Goal: Transaction & Acquisition: Purchase product/service

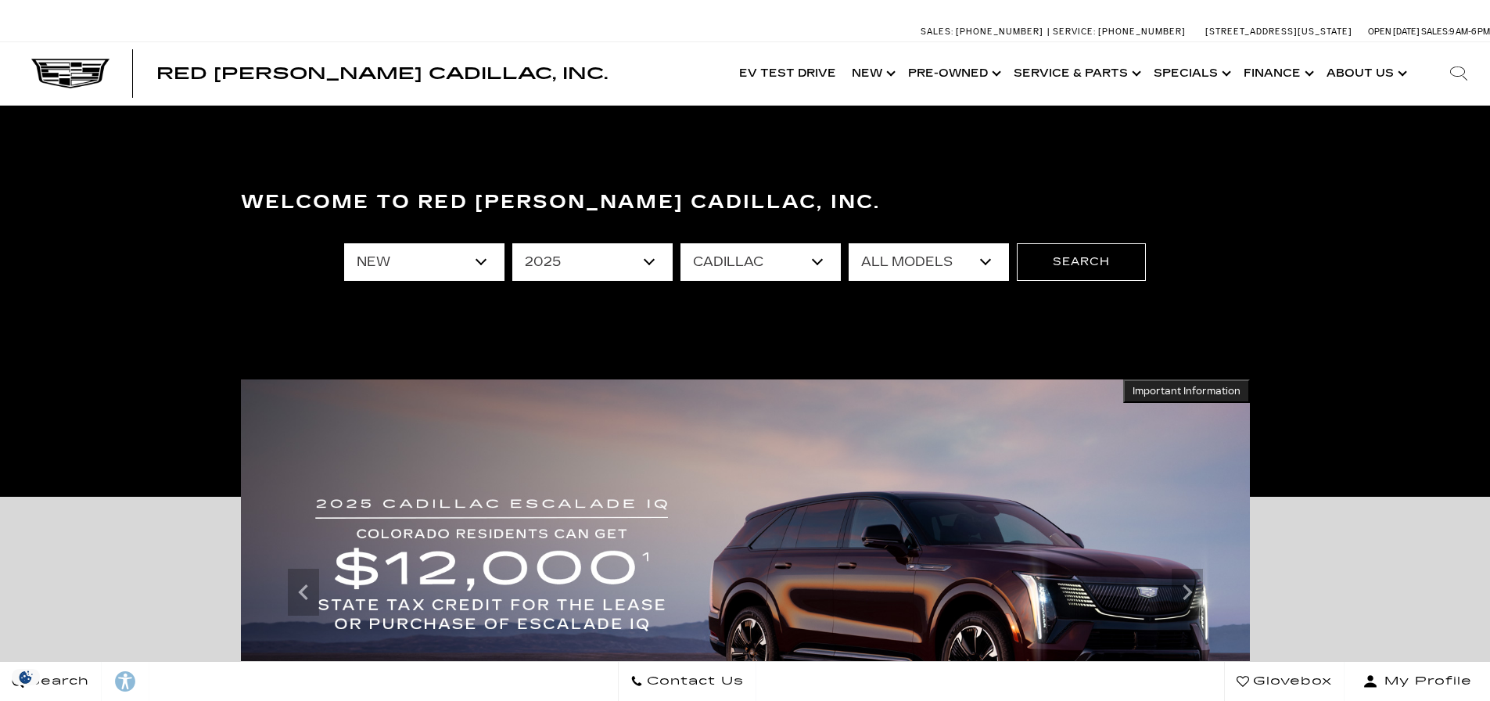
select select "New"
select select "2025"
select select "Cadillac"
select select "Escalade"
click at [848, 243] on select "All Models CT4 Escalade Escalade ESV ESCALADE IQ LYRIQ OPTIQ XT5 XT6" at bounding box center [928, 262] width 160 height 38
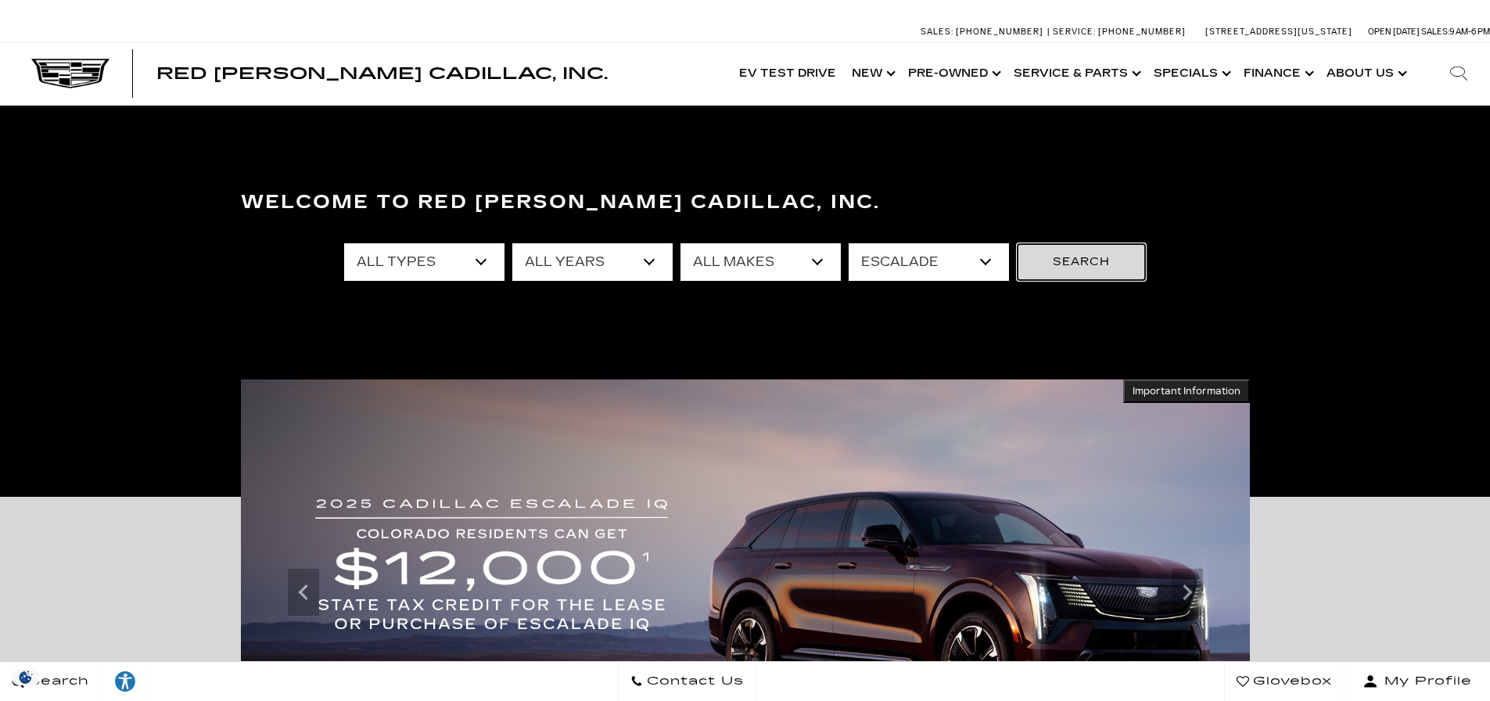
click at [1091, 264] on button "Search" at bounding box center [1081, 262] width 129 height 38
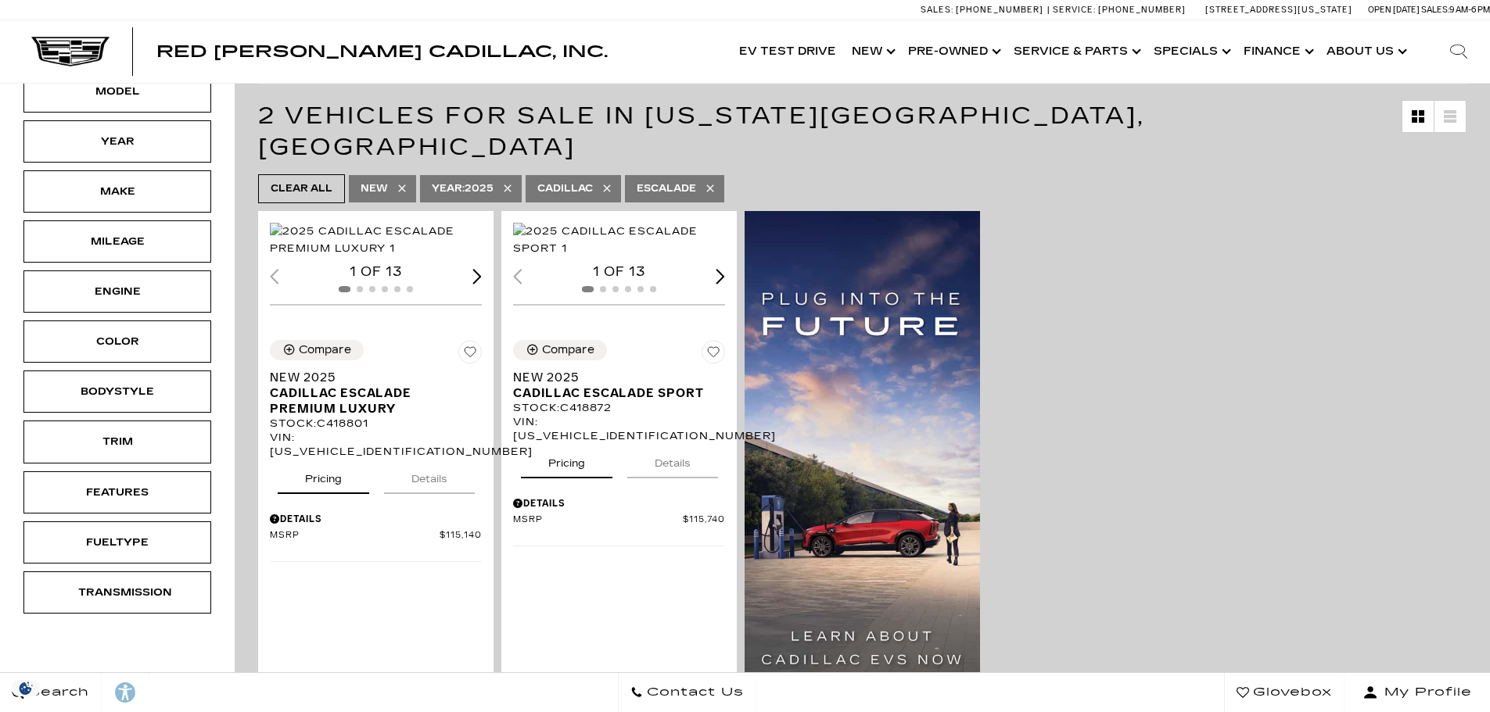
scroll to position [313, 0]
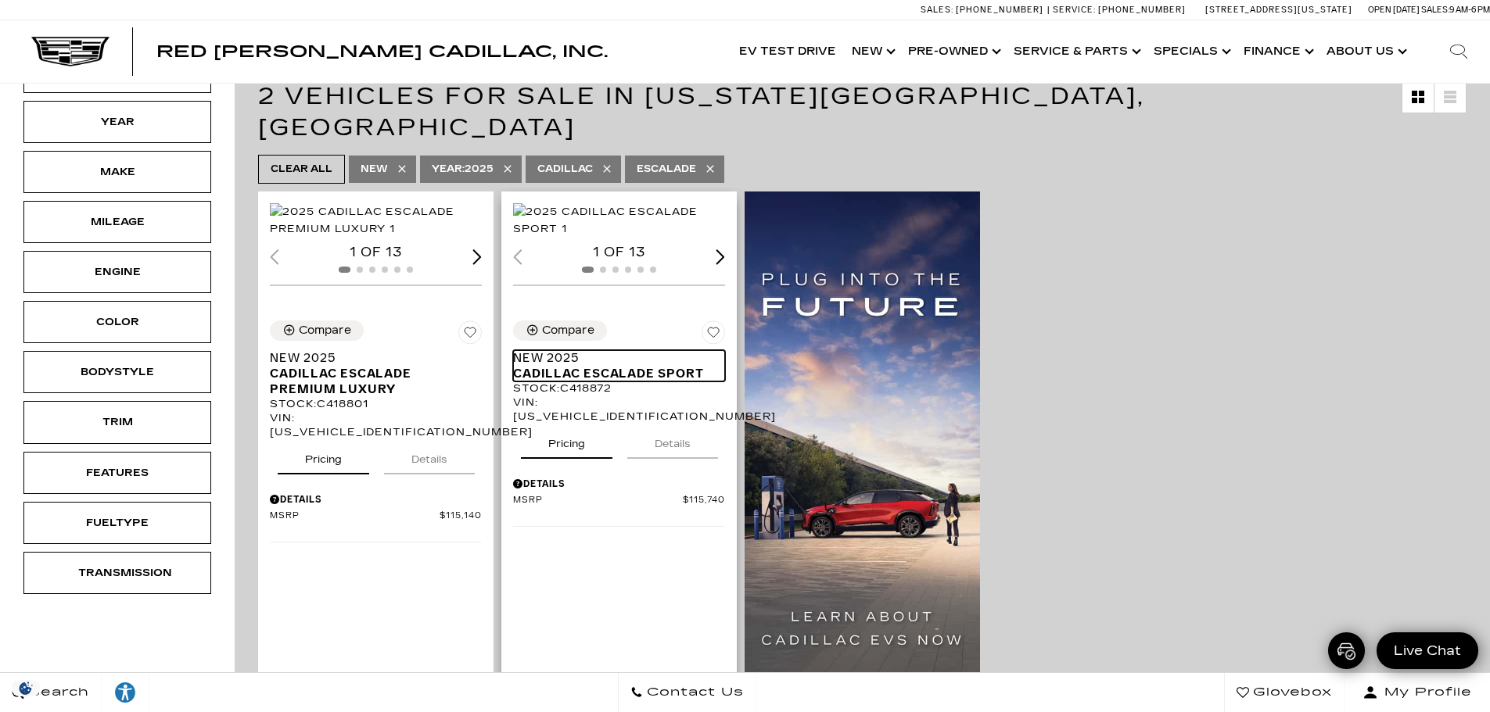
click at [582, 382] on span "Cadillac Escalade Sport" at bounding box center [613, 374] width 200 height 16
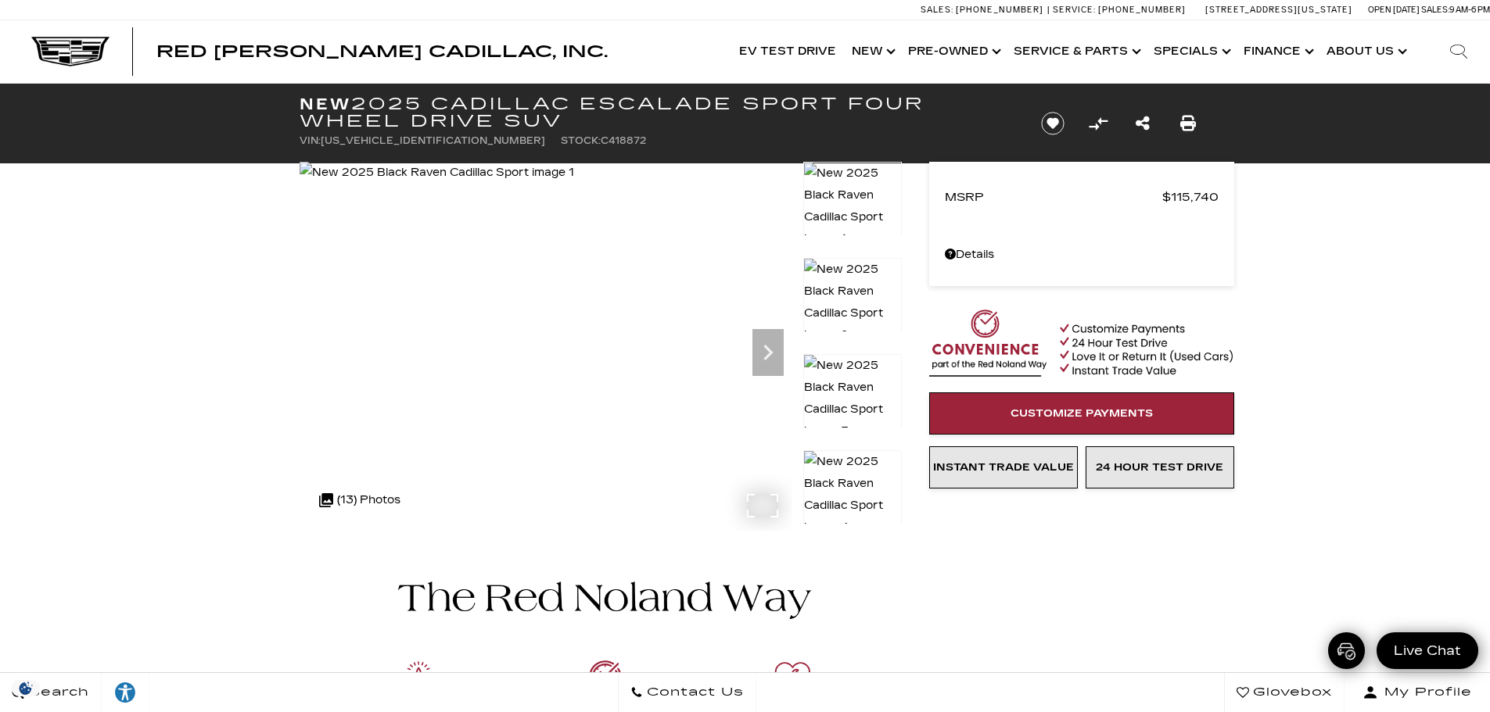
click at [494, 184] on img at bounding box center [436, 173] width 274 height 22
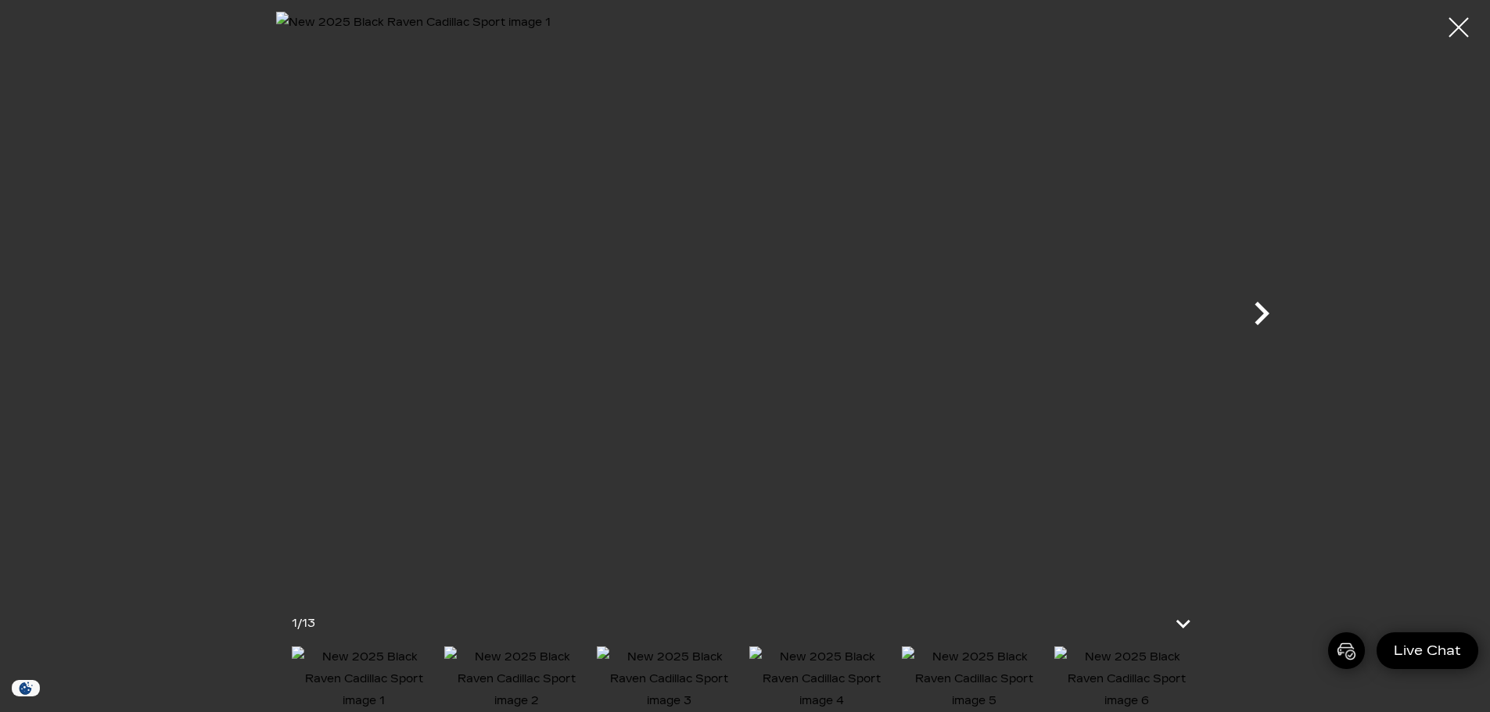
click at [1264, 315] on icon "Next" at bounding box center [1261, 313] width 15 height 23
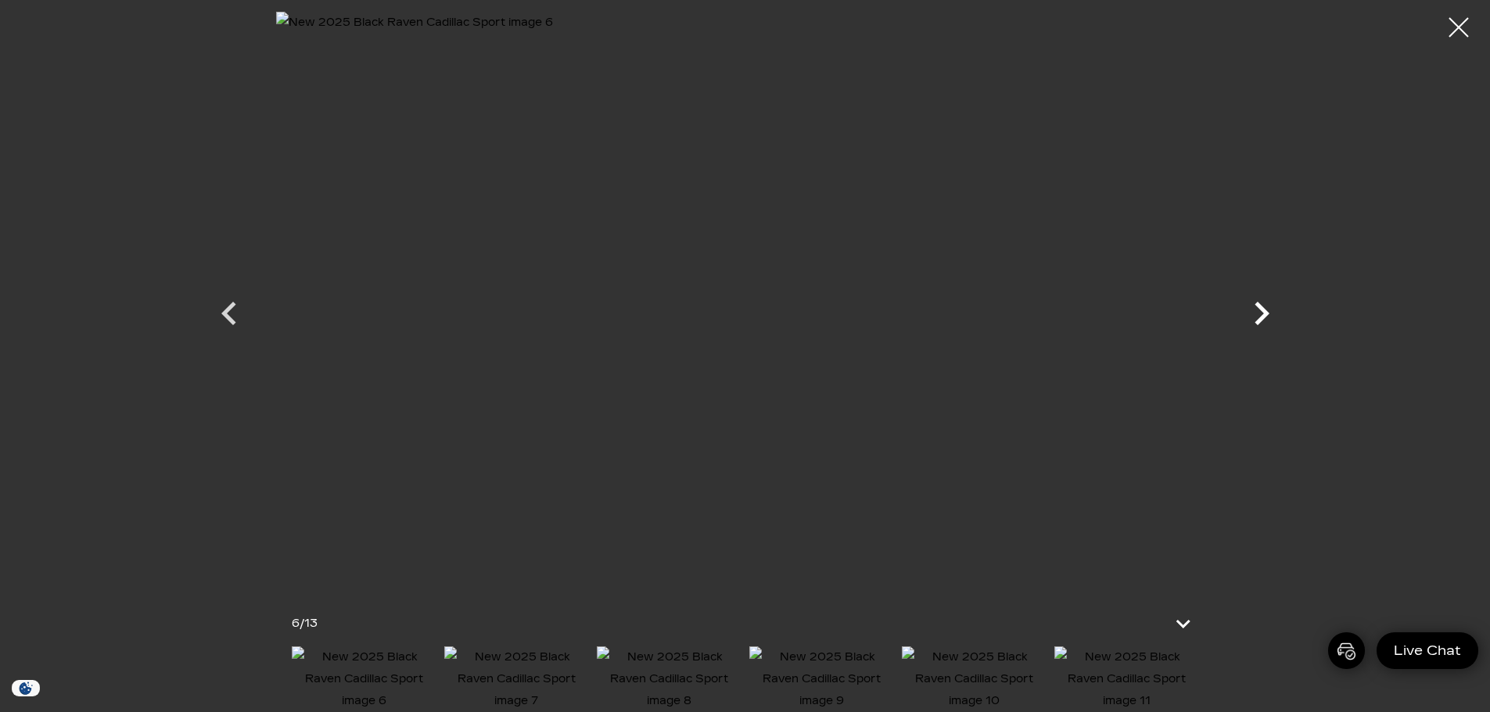
click at [1264, 315] on icon "Next" at bounding box center [1261, 313] width 15 height 23
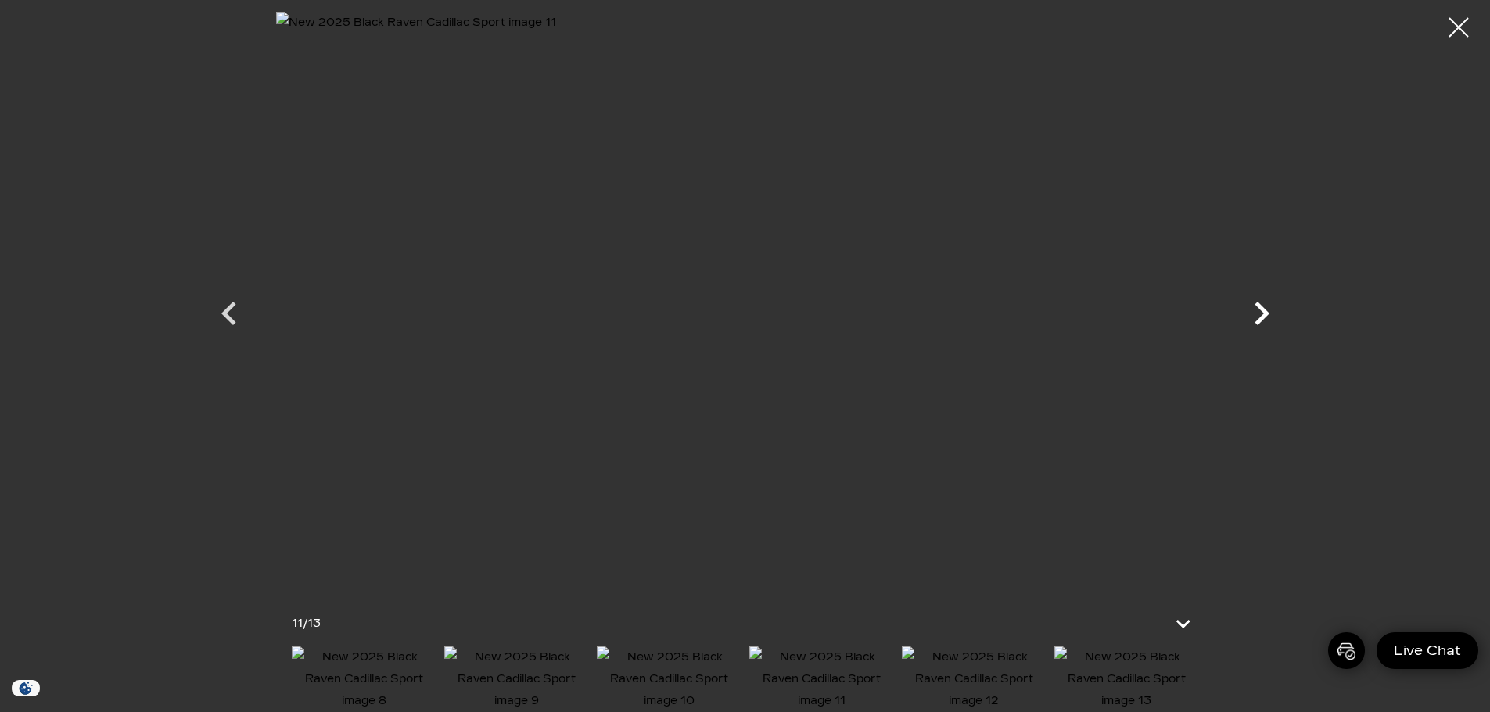
click at [1264, 315] on icon "Next" at bounding box center [1261, 313] width 15 height 23
click at [1462, 30] on div at bounding box center [1458, 27] width 41 height 41
